Goal: Find contact information: Find contact information

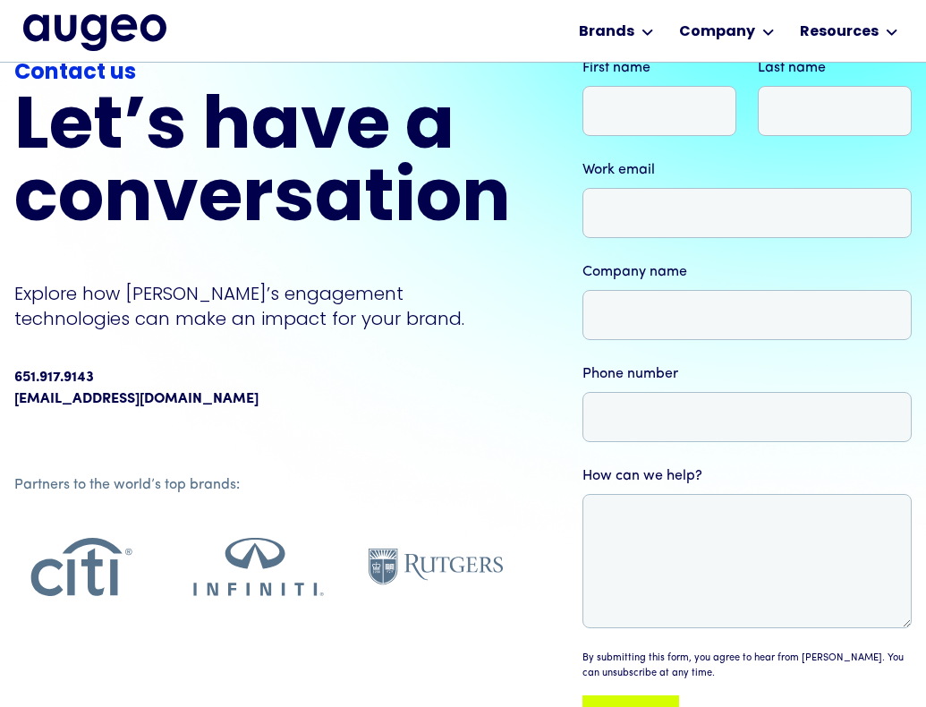
click at [241, 422] on div "Contact us Let’s have a conversation Explore how [PERSON_NAME]’s engagement tec…" at bounding box center [262, 324] width 497 height 534
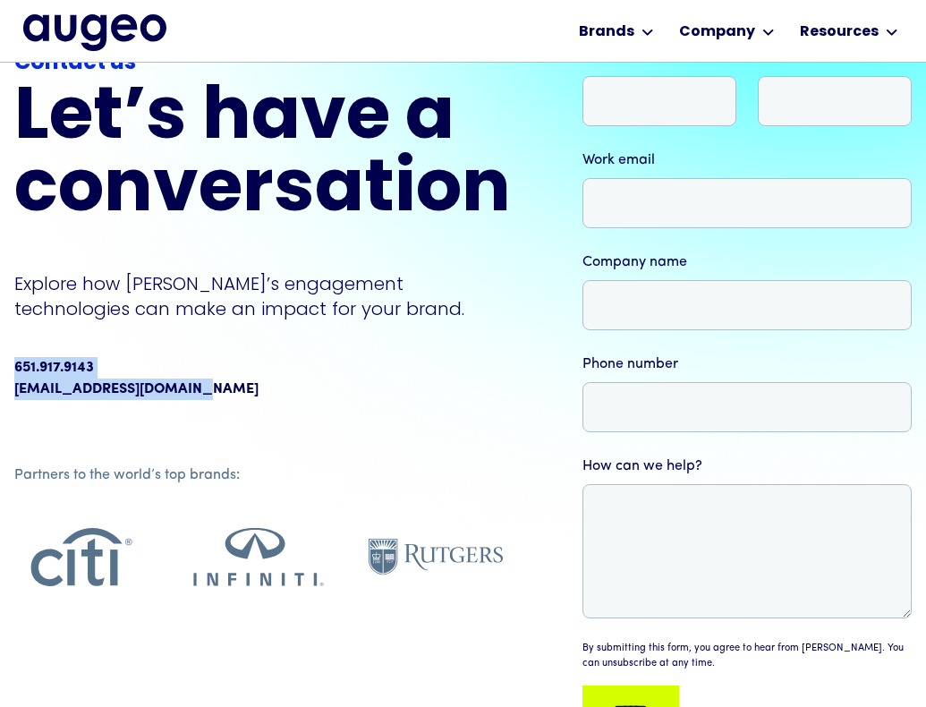
drag, startPoint x: 236, startPoint y: 401, endPoint x: -13, endPoint y: 360, distance: 252.1
click at [0, 360] on html "Workplace solutions Employee recognition & rewards Channel Loyalty Sales incent…" at bounding box center [463, 223] width 926 height 707
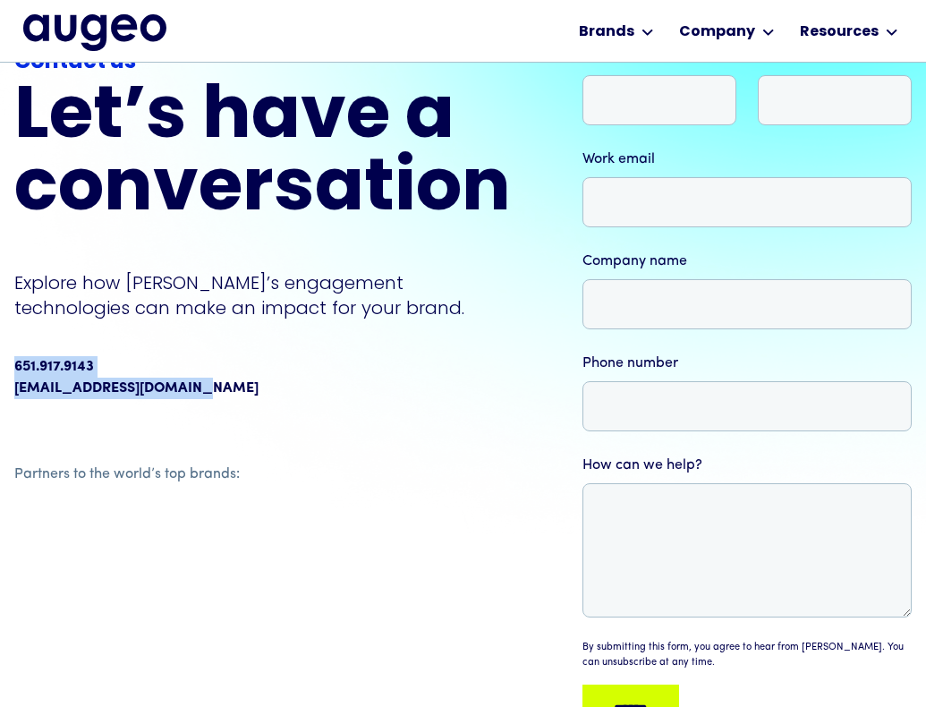
copy div "651.917.9143 [EMAIL_ADDRESS][DOMAIN_NAME]"
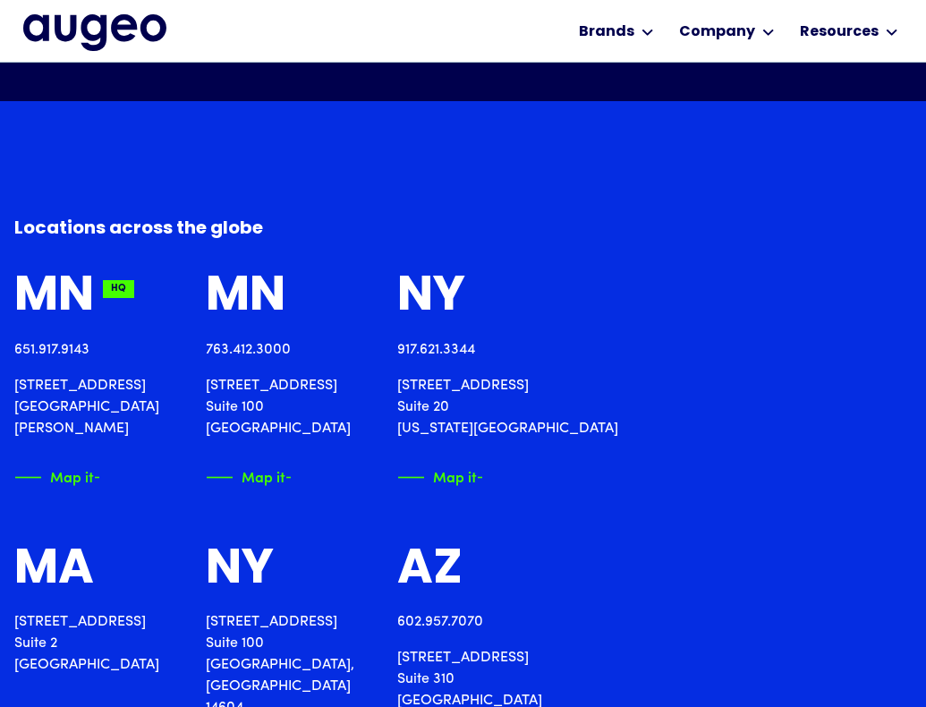
scroll to position [1679, 0]
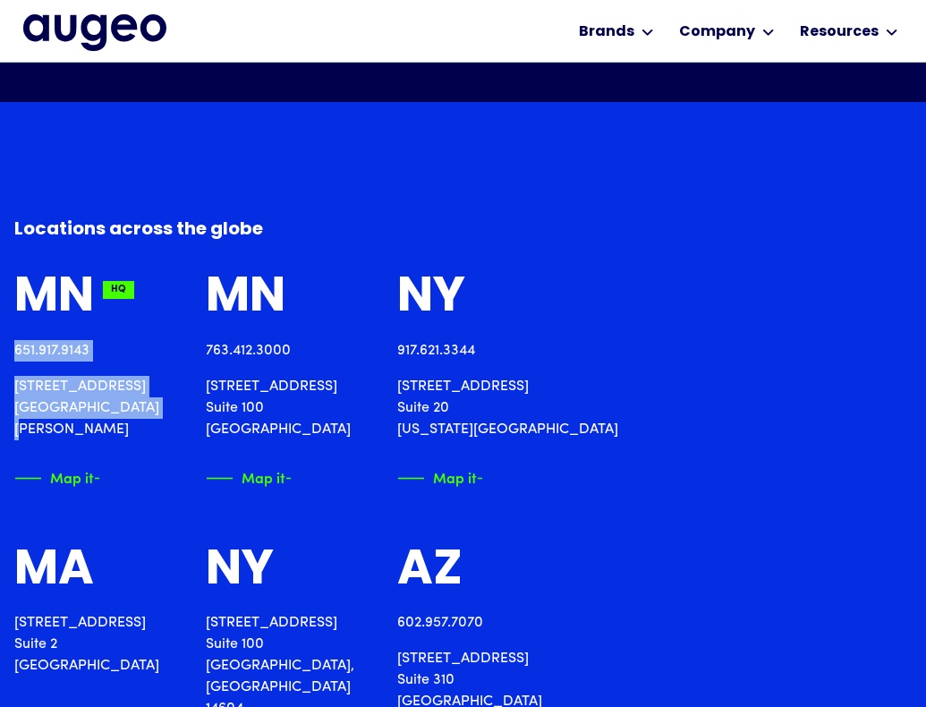
drag, startPoint x: 12, startPoint y: 341, endPoint x: 159, endPoint y: 407, distance: 161.8
copy div "651.917.9143 [STREET_ADDRESS][PERSON_NAME]"
